Goal: Task Accomplishment & Management: Manage account settings

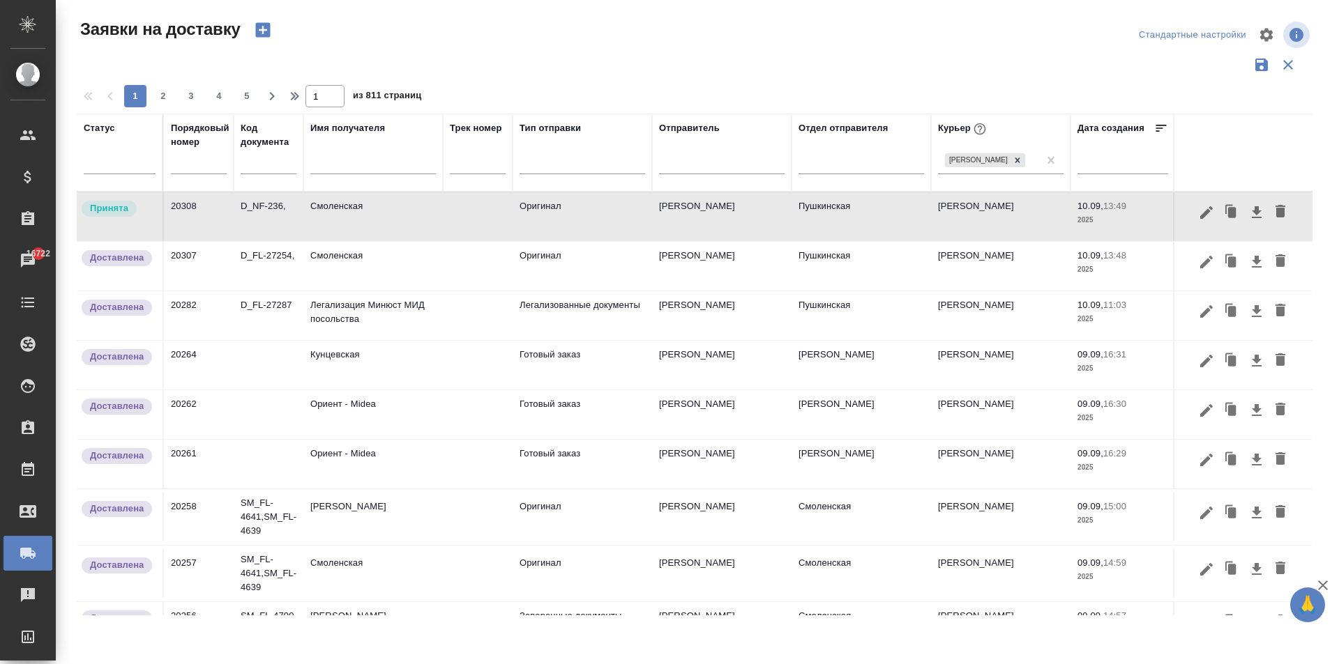
click at [393, 262] on td "Смоленская" at bounding box center [372, 266] width 139 height 49
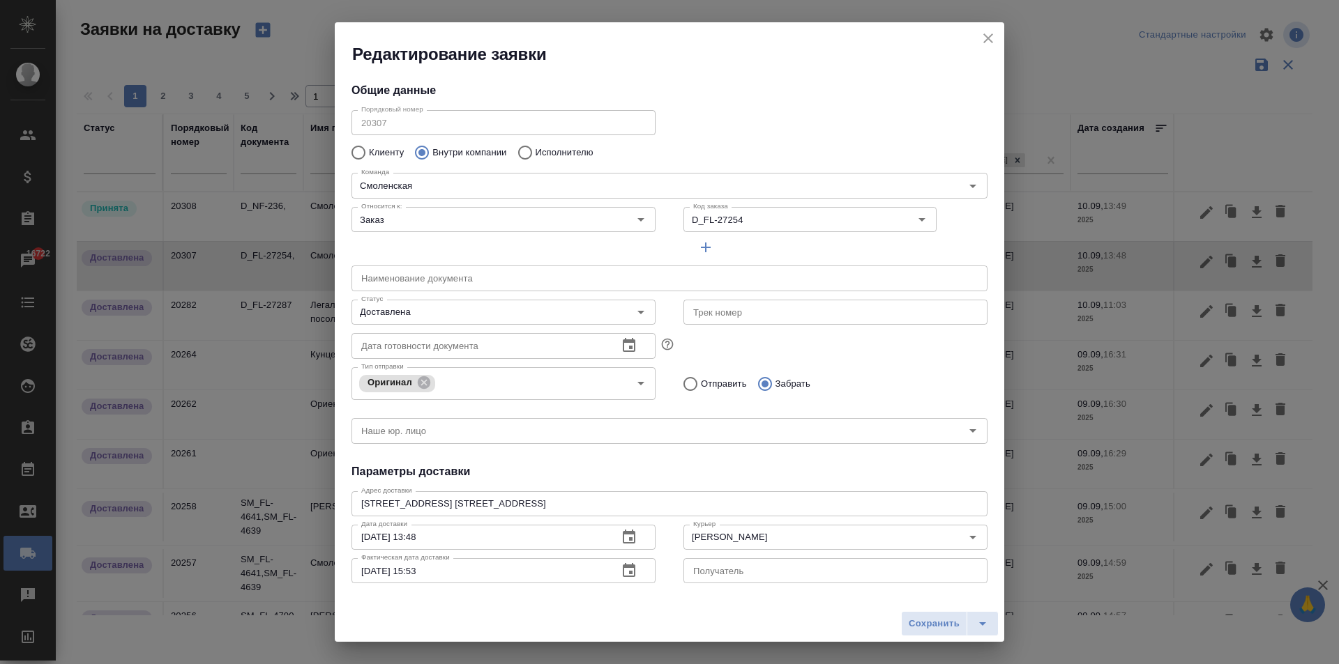
type input "[PERSON_NAME]"
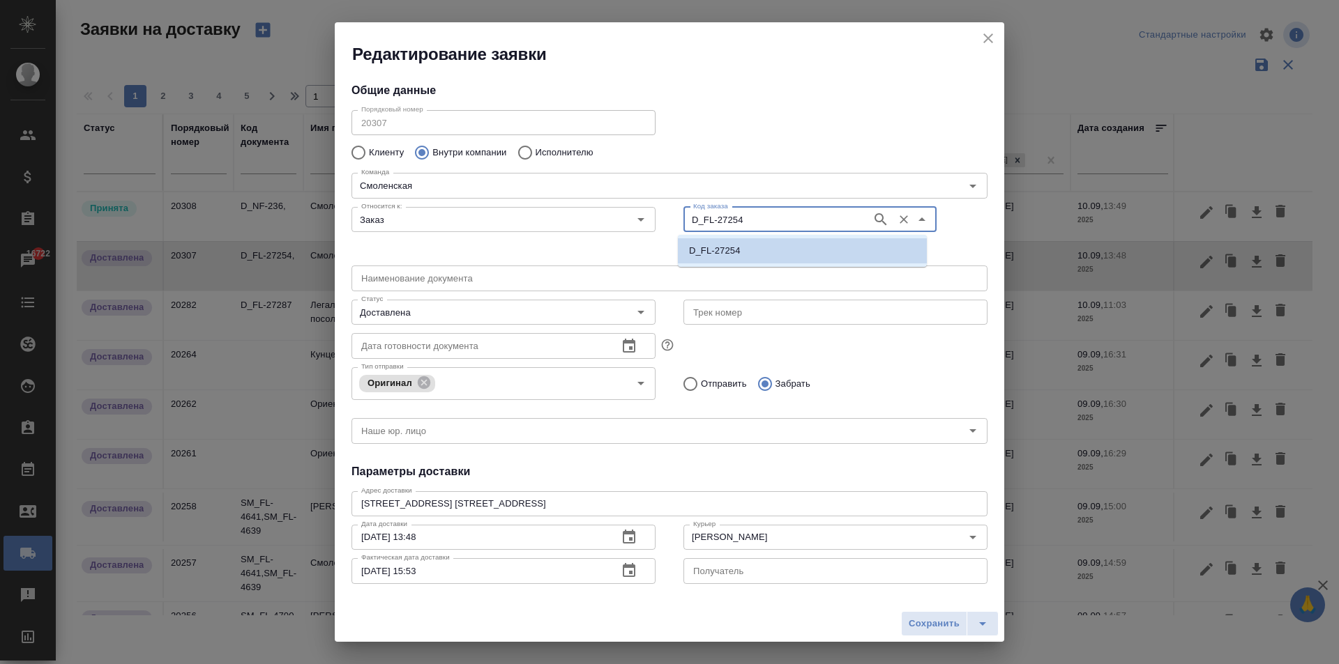
drag, startPoint x: 752, startPoint y: 224, endPoint x: 662, endPoint y: 223, distance: 89.9
click at [662, 223] on div "Относится к: Заказ Относится к: Код заказа D_FL-27254 Код заказа" at bounding box center [669, 231] width 664 height 86
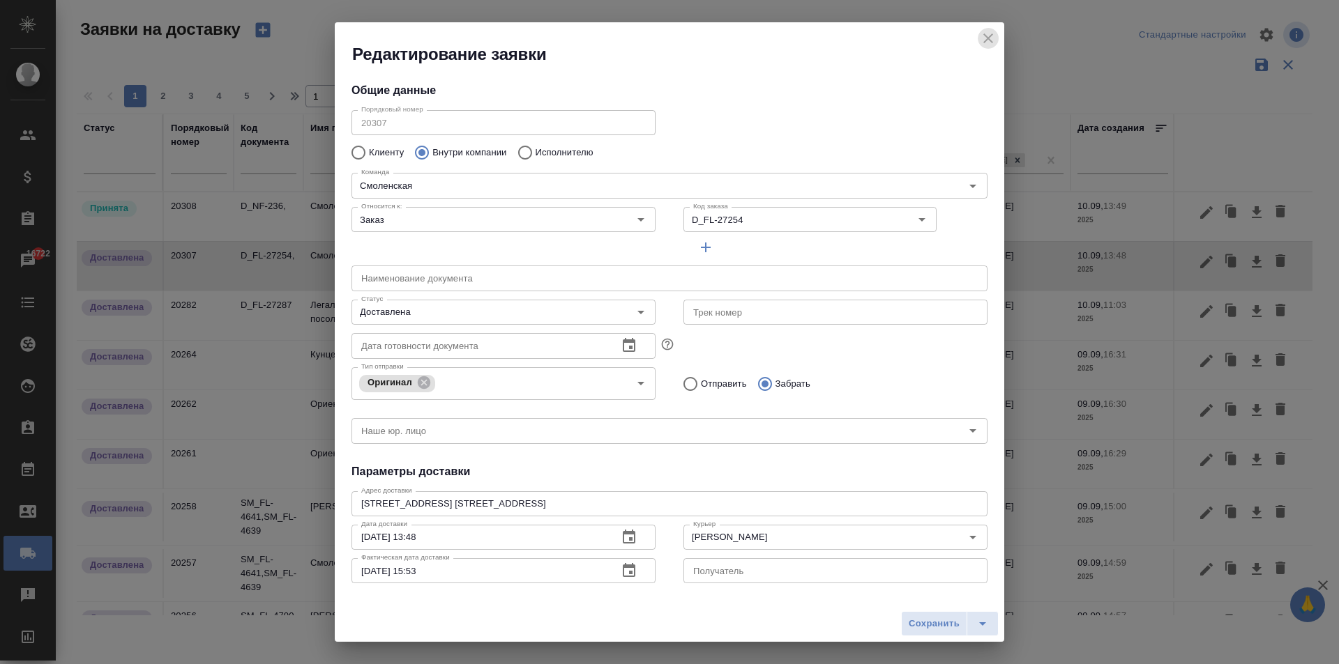
click at [993, 39] on icon "close" at bounding box center [988, 38] width 17 height 17
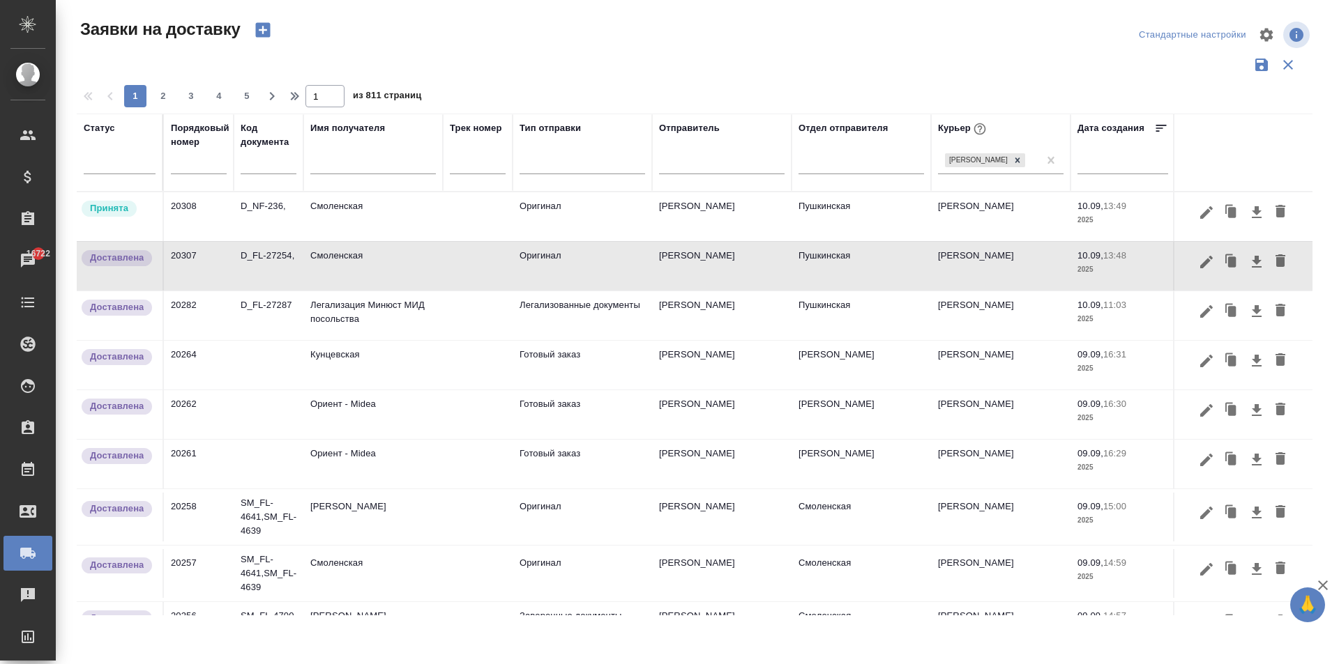
click at [993, 39] on icon "close" at bounding box center [988, 38] width 17 height 17
click at [324, 162] on input "text" at bounding box center [372, 164] width 125 height 17
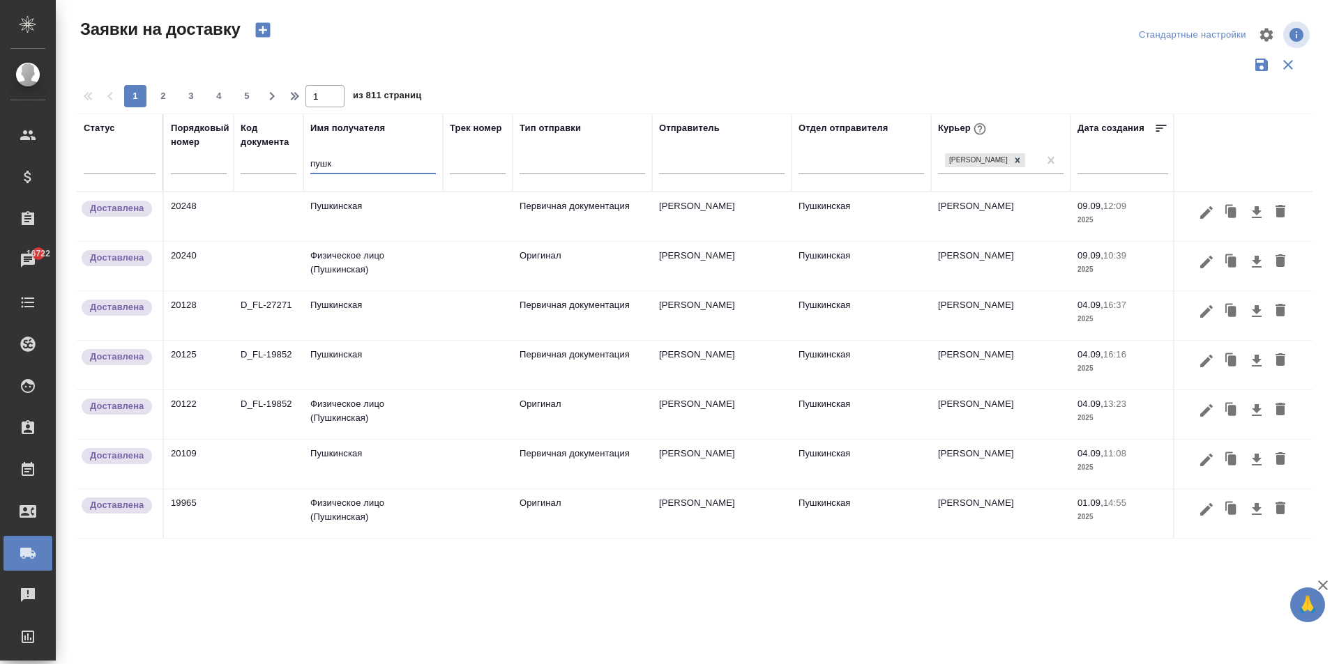
type input "пушк"
click at [358, 212] on td "Пушкинская" at bounding box center [372, 216] width 139 height 49
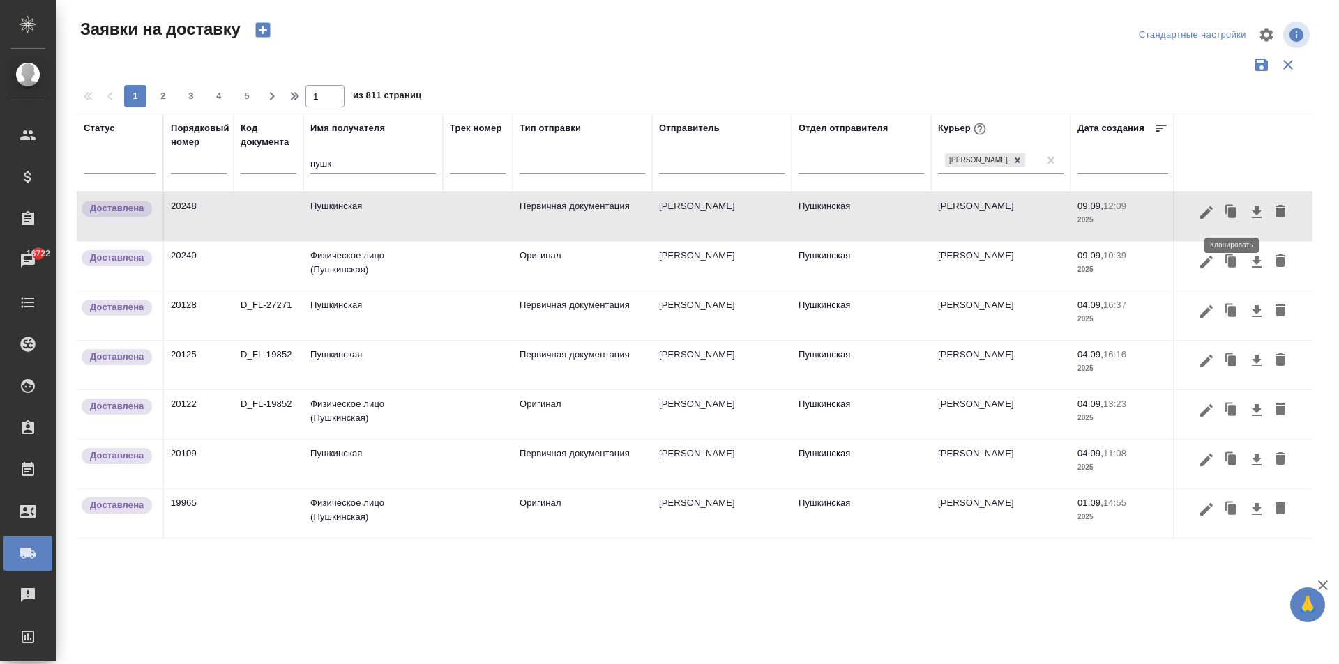
click at [1231, 218] on icon "button" at bounding box center [1232, 212] width 8 height 10
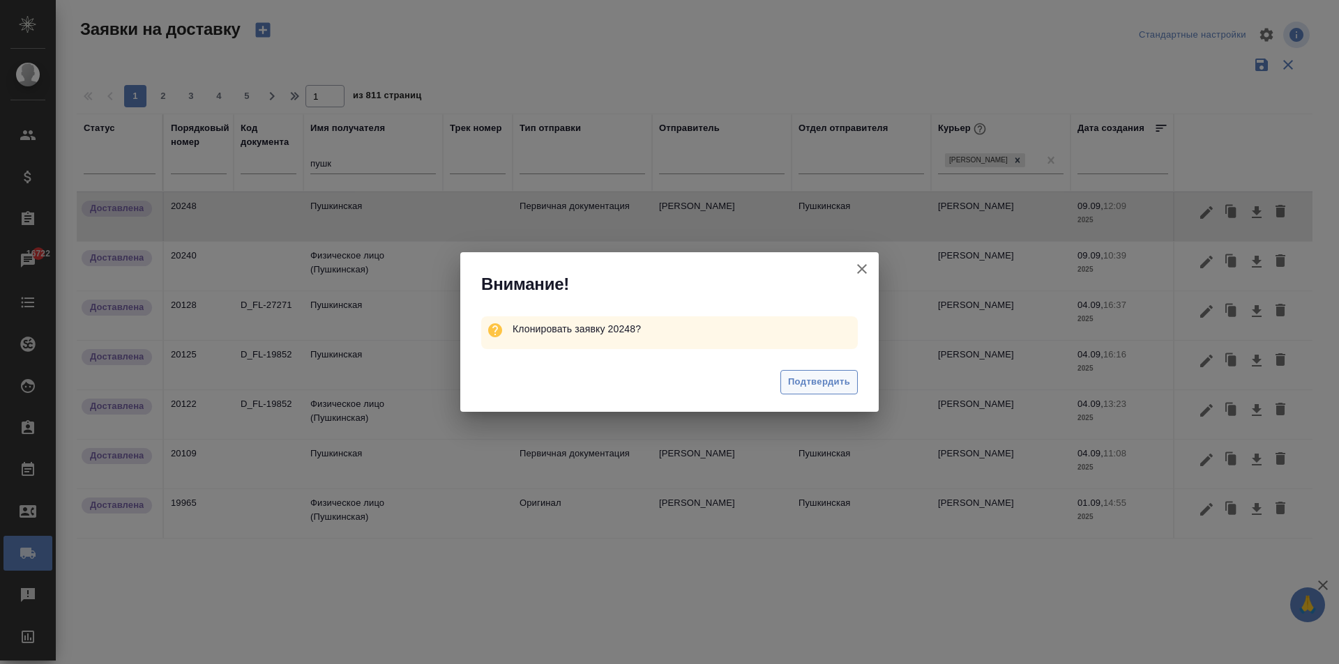
click at [791, 376] on span "Подтвердить" at bounding box center [819, 382] width 62 height 16
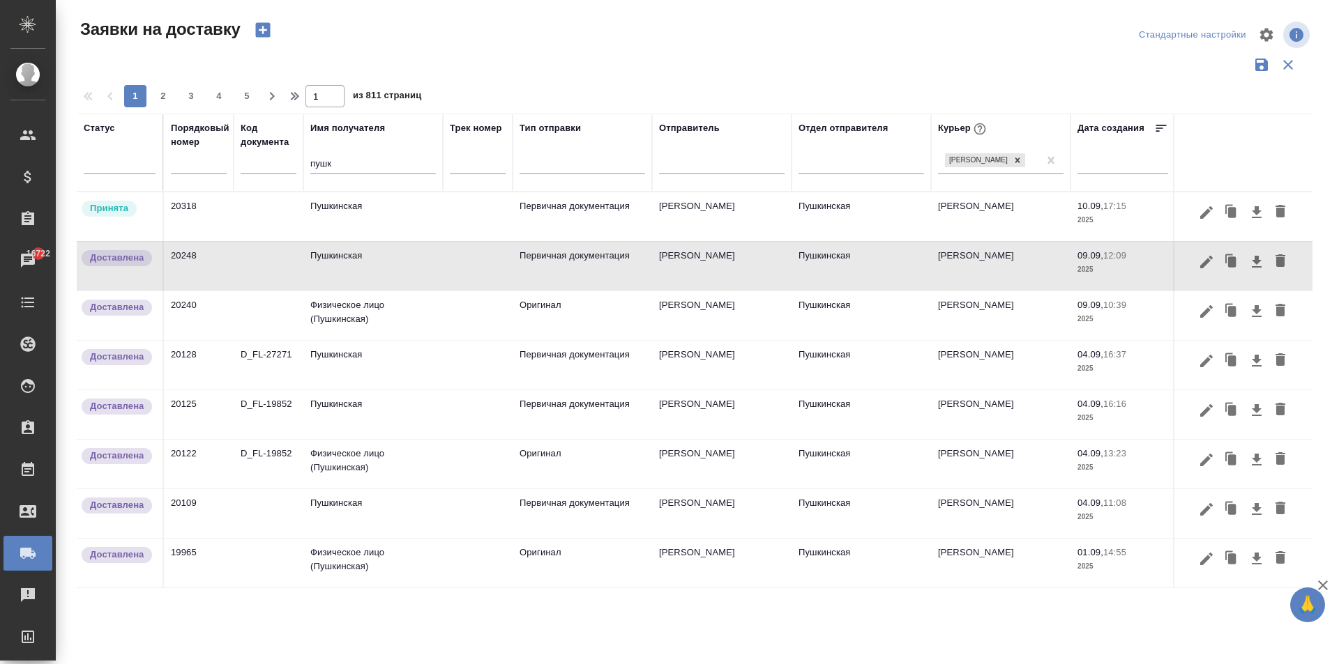
click at [363, 228] on td "Пушкинская" at bounding box center [372, 216] width 139 height 49
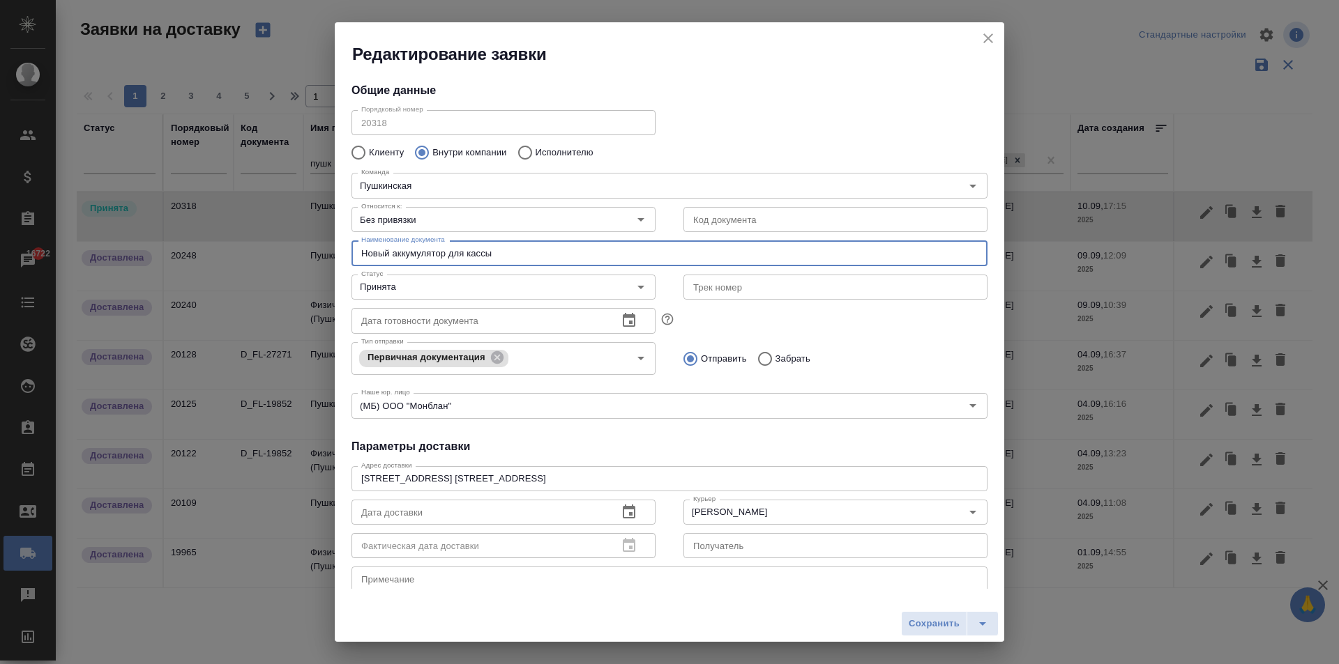
drag, startPoint x: 505, startPoint y: 256, endPoint x: 138, endPoint y: 247, distance: 366.8
click at [138, 247] on div "Редактирование заявки Общие данные Порядковый номер 20318 Порядковый номер Клие…" at bounding box center [669, 332] width 1339 height 664
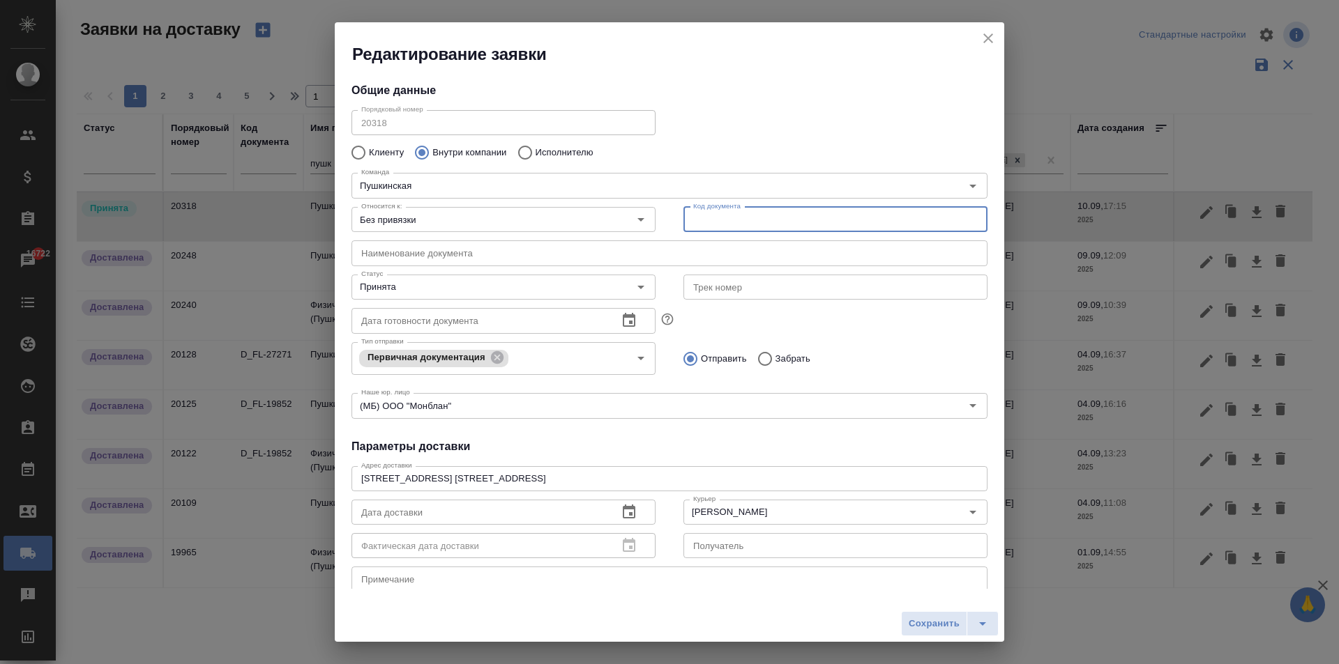
click at [726, 227] on input "text" at bounding box center [835, 219] width 304 height 25
paste input "D_FL-27254"
type input "D_FL-27254"
click at [716, 165] on div "Команда Пушкинская Команда" at bounding box center [669, 183] width 664 height 61
click at [395, 250] on input "text" at bounding box center [669, 253] width 636 height 25
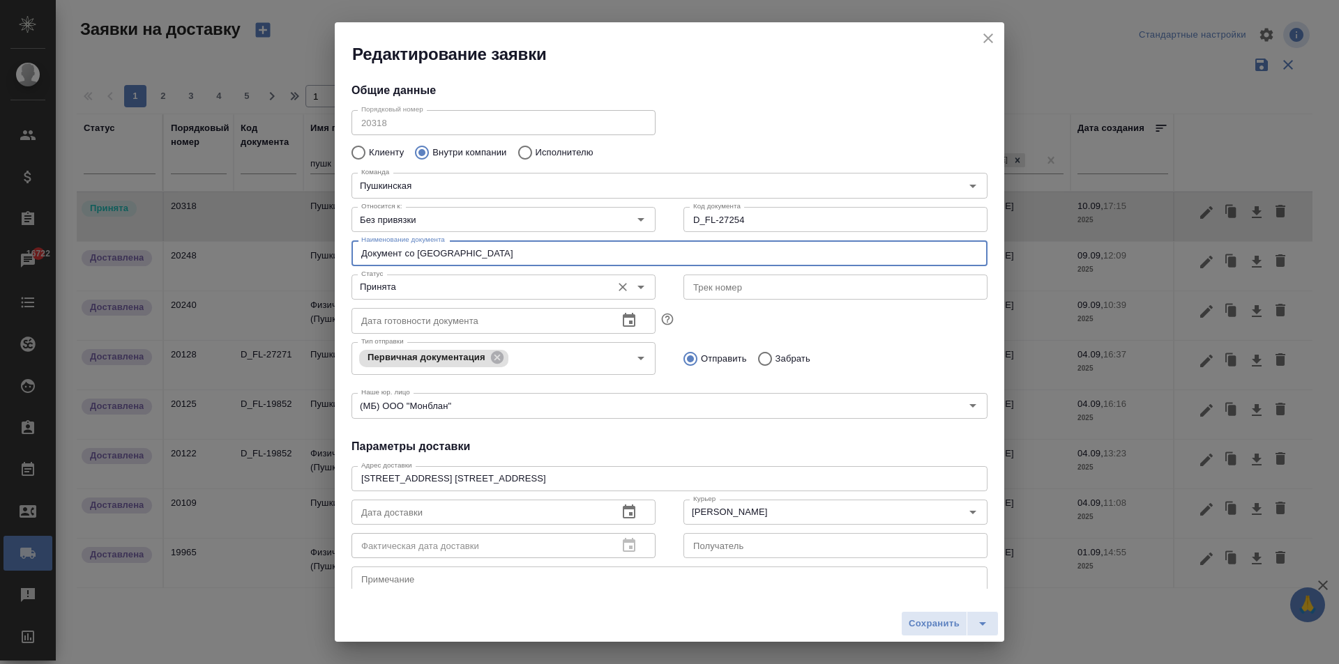
type input "Документ со [GEOGRAPHIC_DATA]"
click at [404, 288] on input "Принята" at bounding box center [480, 287] width 249 height 17
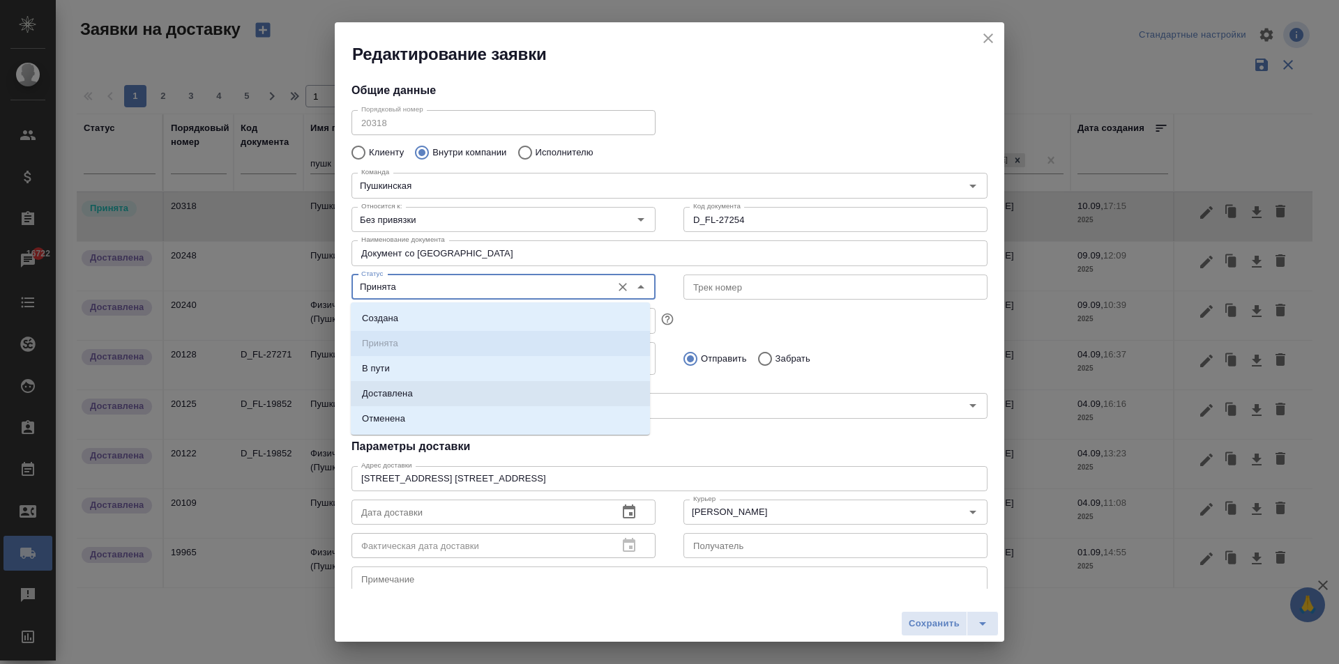
click at [430, 394] on li "Доставлена" at bounding box center [500, 393] width 299 height 25
type input "Доставлена"
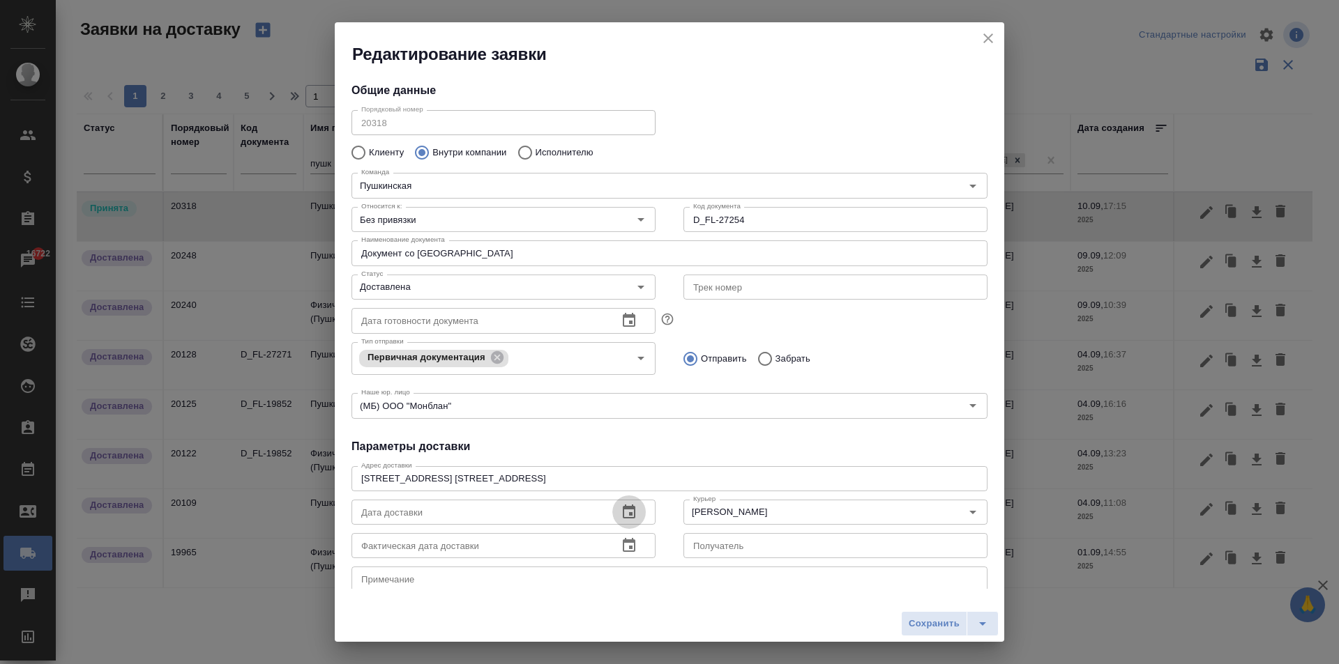
click at [623, 507] on icon "button" at bounding box center [629, 512] width 13 height 14
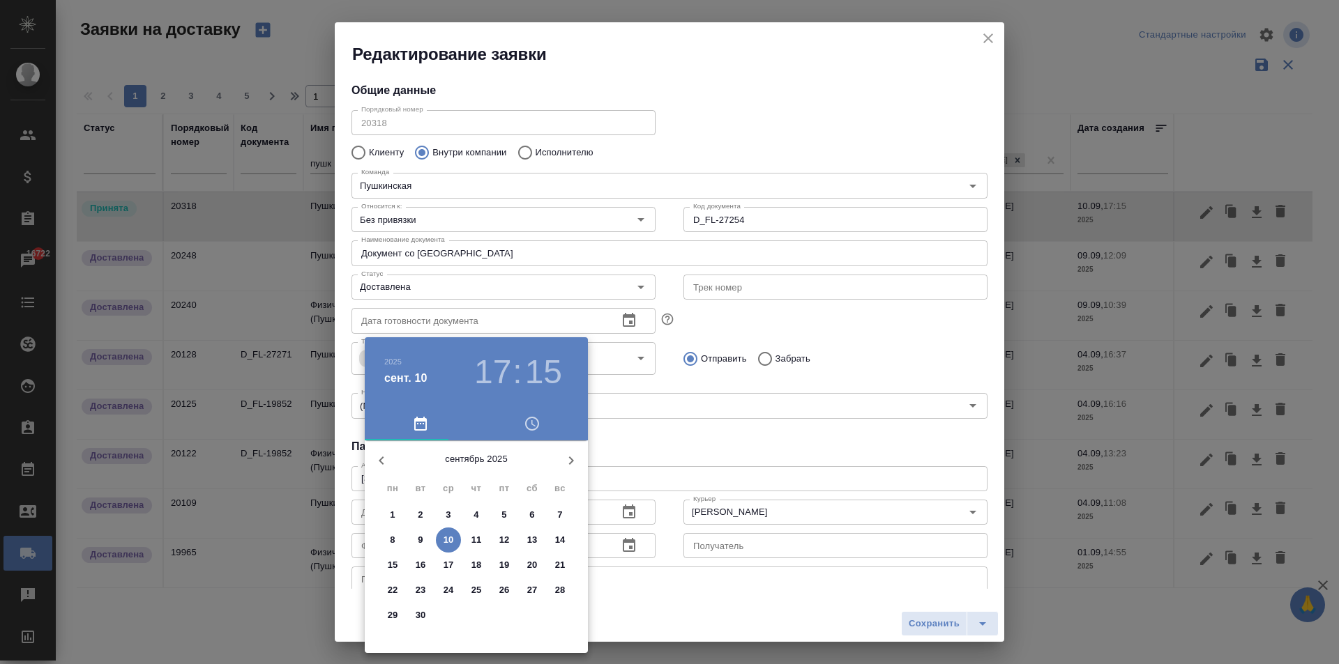
click at [444, 544] on p "10" at bounding box center [448, 540] width 10 height 14
type input "[DATE] 17:15"
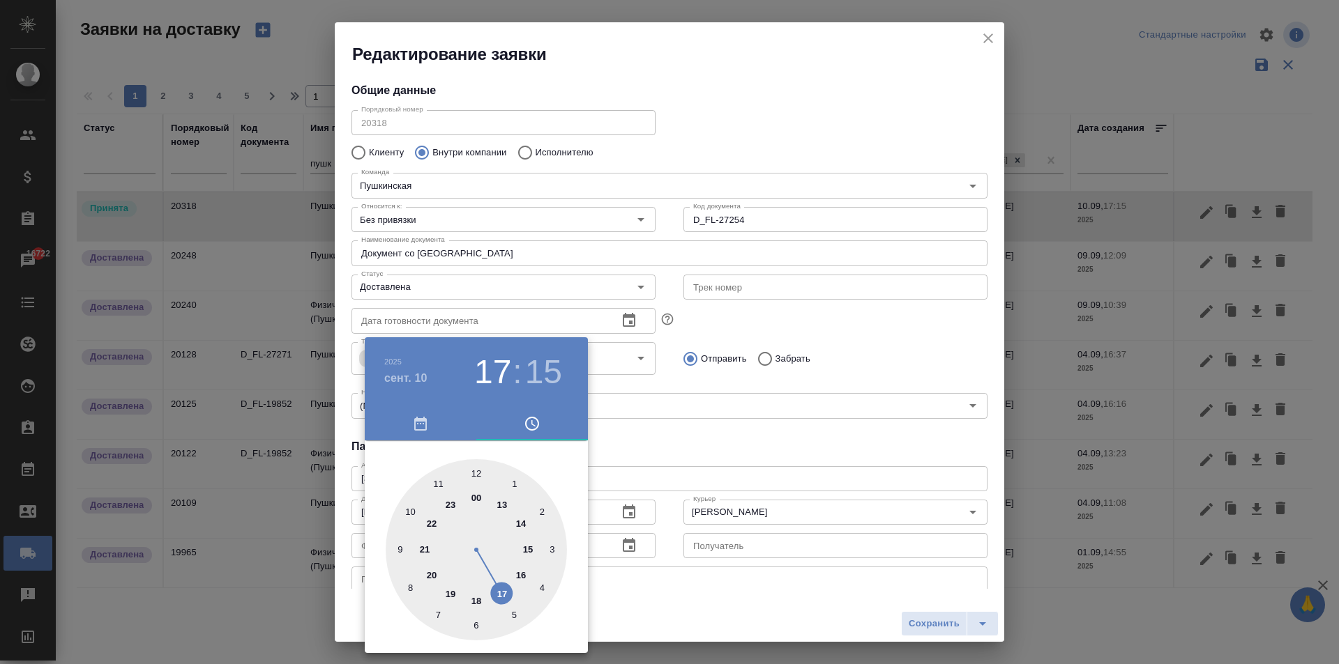
click at [852, 439] on div at bounding box center [669, 332] width 1339 height 664
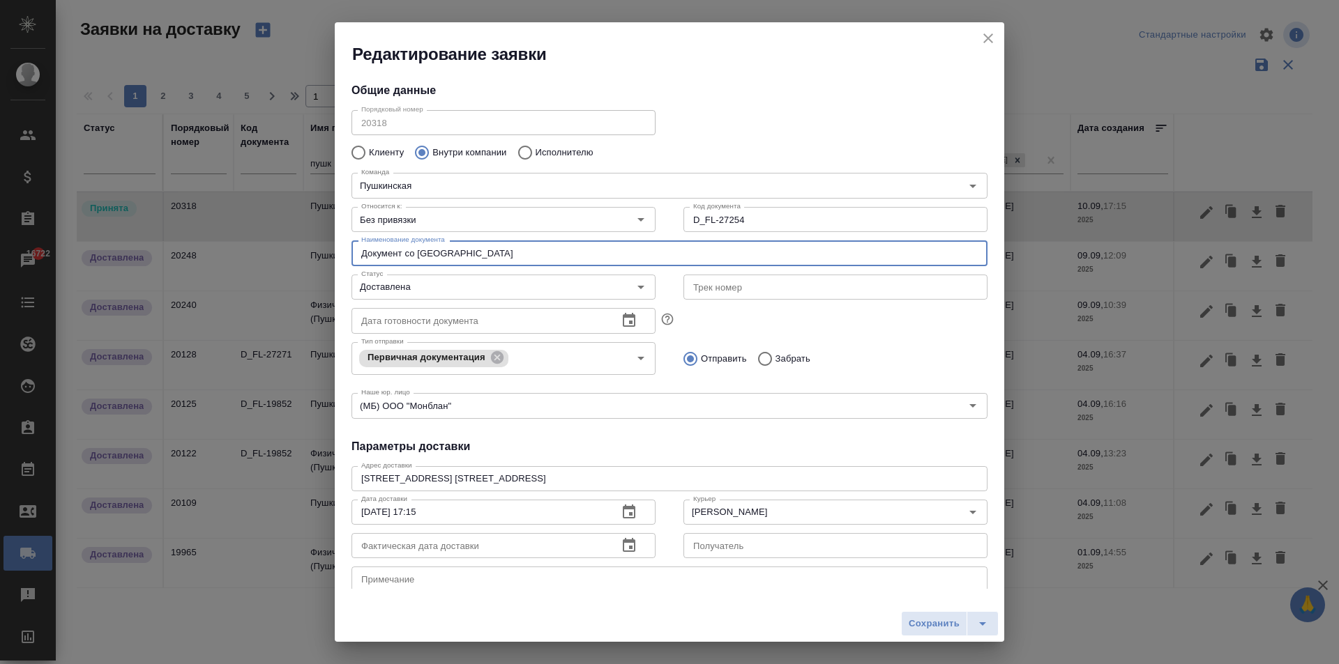
drag, startPoint x: 474, startPoint y: 257, endPoint x: 303, endPoint y: 243, distance: 171.4
click at [303, 243] on div "Редактирование заявки Общие данные Порядковый номер 20318 Порядковый номер Клие…" at bounding box center [669, 332] width 1339 height 664
click at [409, 257] on input "Документ со [GEOGRAPHIC_DATA]" at bounding box center [669, 253] width 636 height 25
drag, startPoint x: 404, startPoint y: 254, endPoint x: 321, endPoint y: 250, distance: 83.1
click at [321, 250] on div "Редактирование заявки Общие данные Порядковый номер 20318 Порядковый номер Клие…" at bounding box center [669, 332] width 1339 height 664
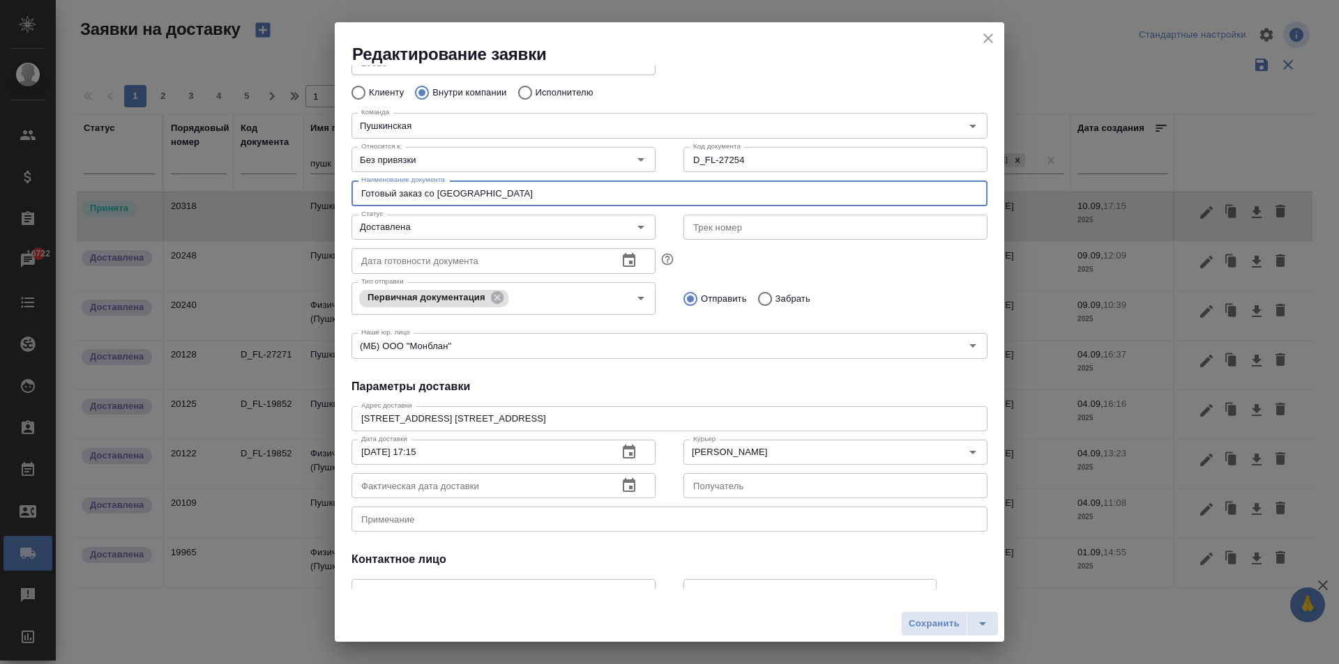
scroll to position [139, 0]
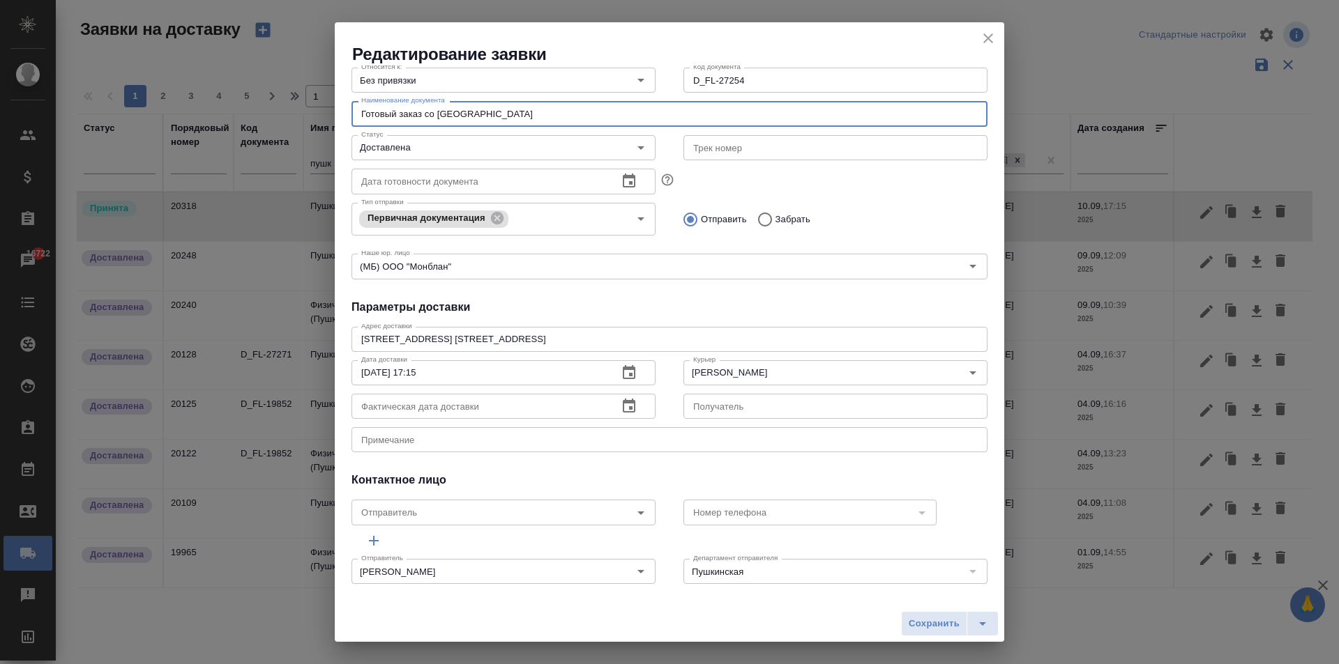
type input "Готовый заказ со [GEOGRAPHIC_DATA]"
click at [627, 409] on icon "button" at bounding box center [629, 406] width 13 height 14
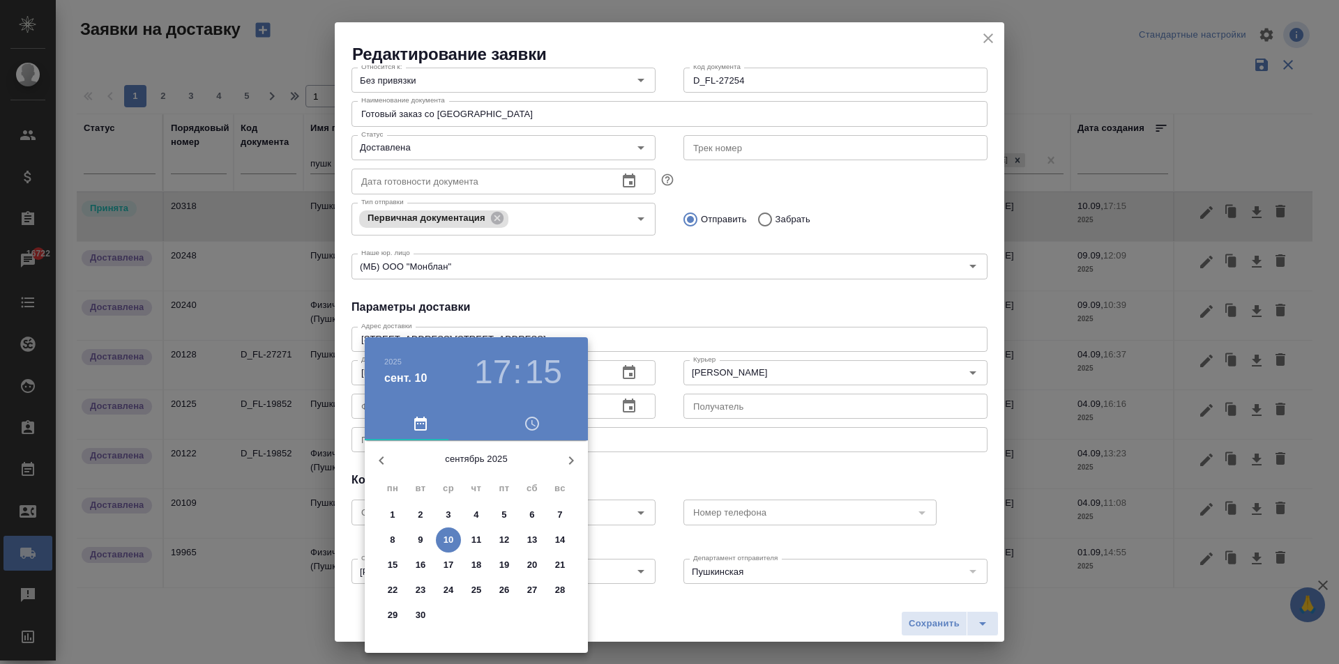
click at [446, 544] on p "10" at bounding box center [448, 540] width 10 height 14
type input "[DATE] 17:15"
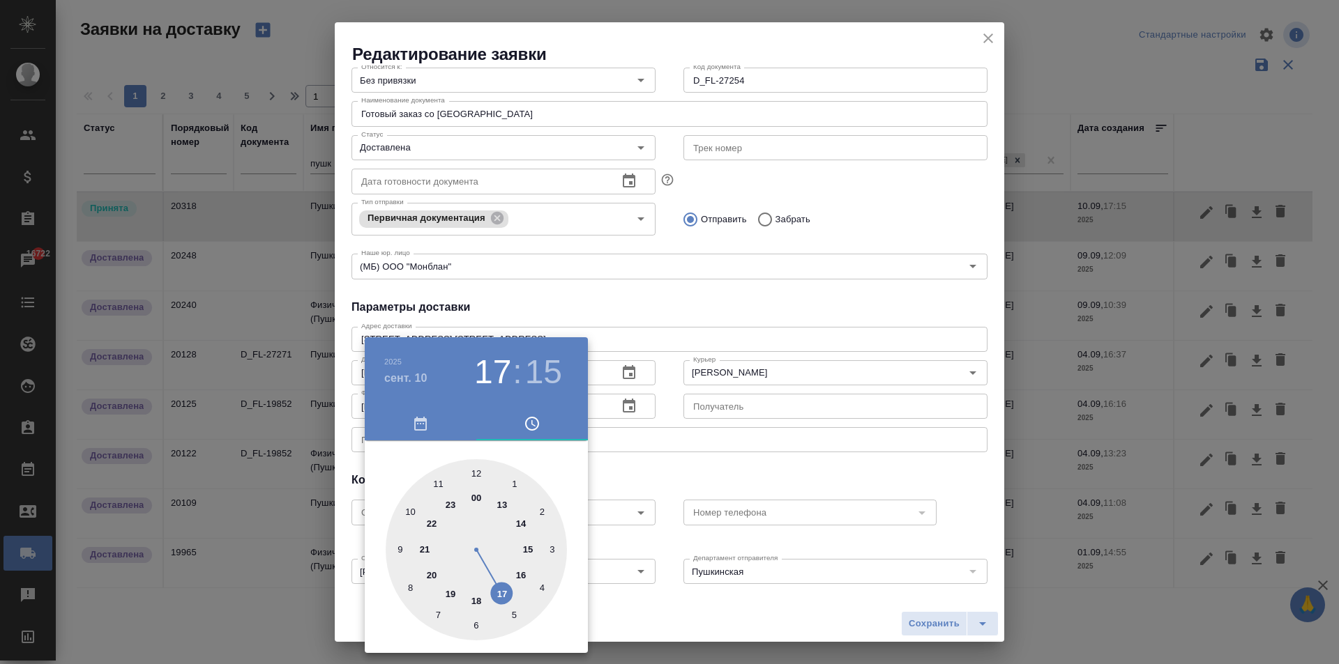
click at [765, 261] on div at bounding box center [669, 332] width 1339 height 664
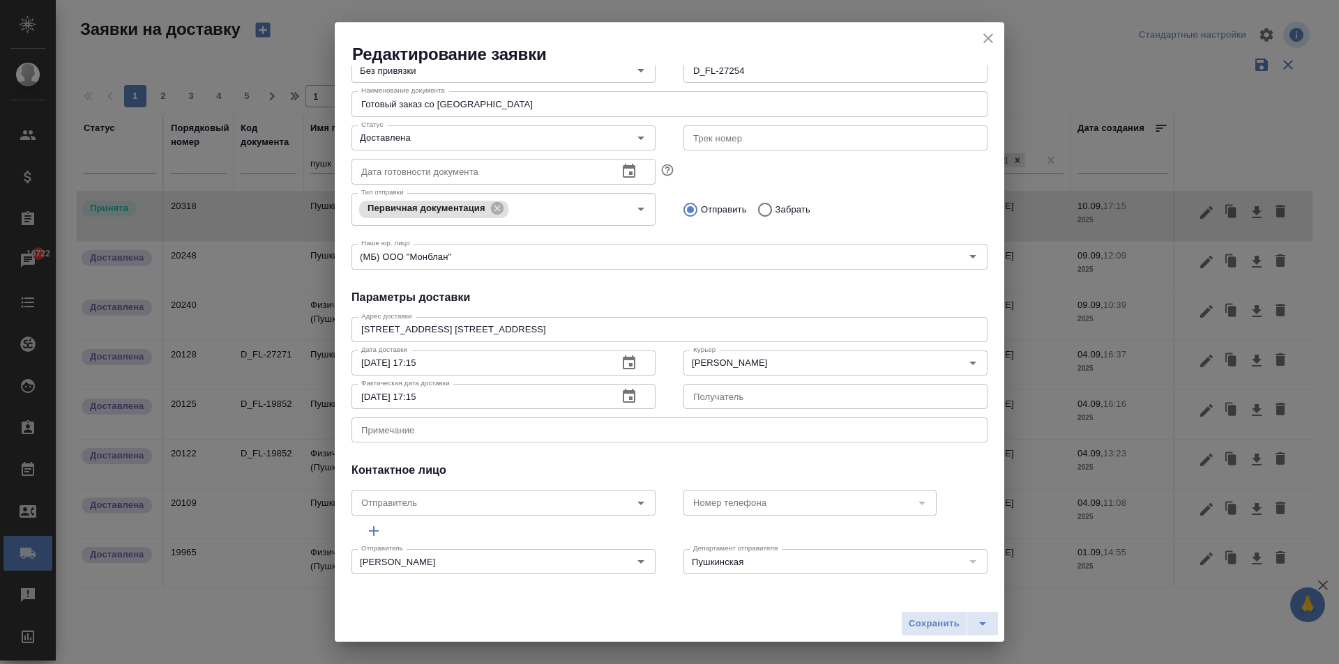
scroll to position [151, 0]
click at [938, 630] on span "Сохранить" at bounding box center [933, 624] width 51 height 16
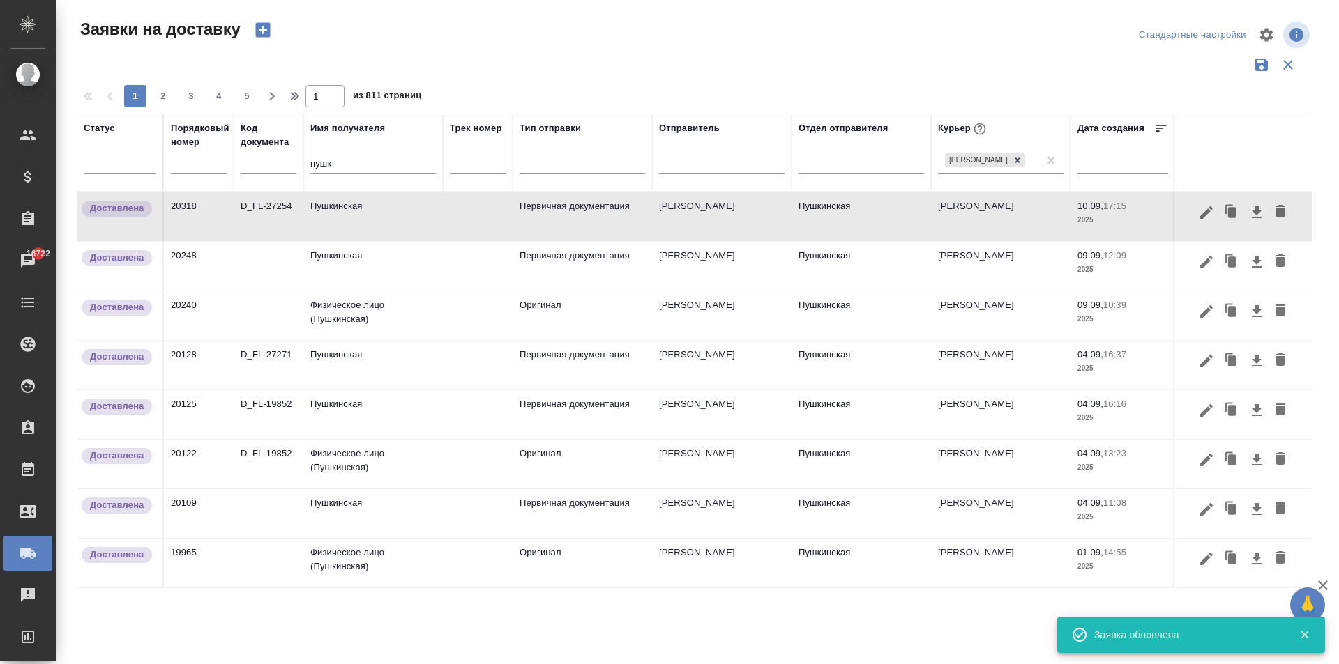
drag, startPoint x: 347, startPoint y: 168, endPoint x: 148, endPoint y: 146, distance: 199.9
click at [151, 147] on tr "Статус Порядковый номер Код документа Имя получателя пушк Трек номер Тип отправ…" at bounding box center [800, 153] width 1447 height 78
